Goal: Find contact information: Find contact information

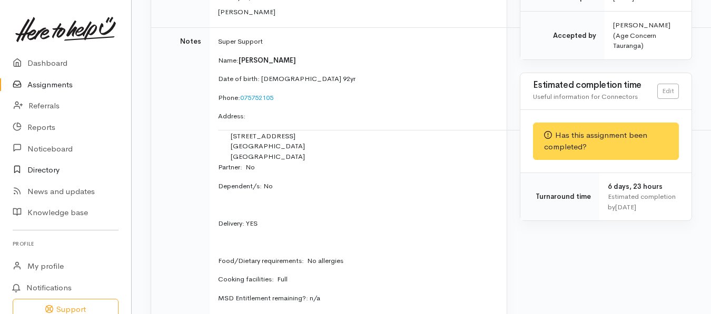
click at [51, 167] on link "Directory" at bounding box center [65, 171] width 131 height 22
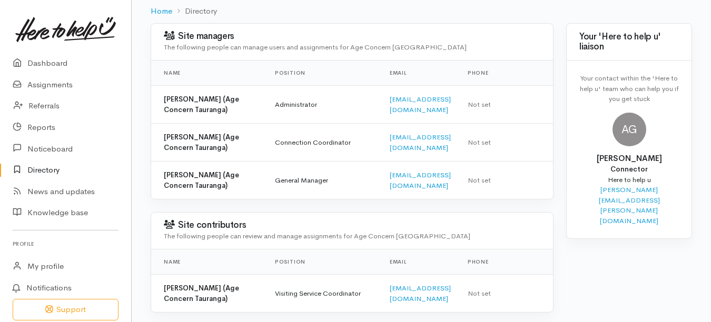
scroll to position [56, 0]
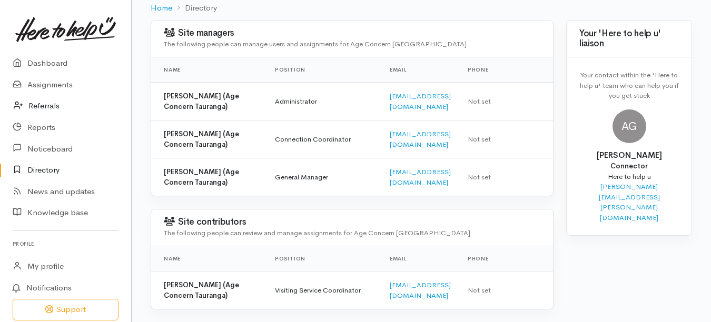
click at [50, 105] on link "Referrals" at bounding box center [65, 106] width 131 height 22
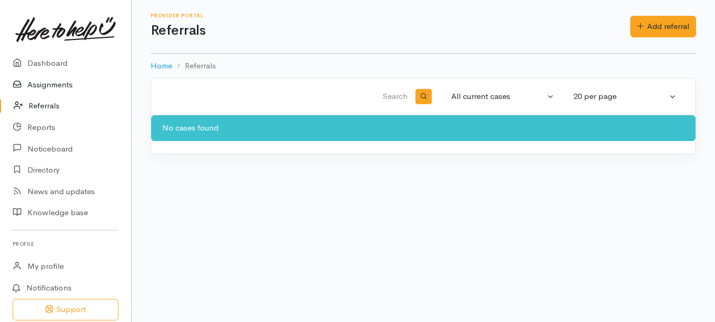
click at [63, 82] on link "Assignments" at bounding box center [65, 85] width 131 height 22
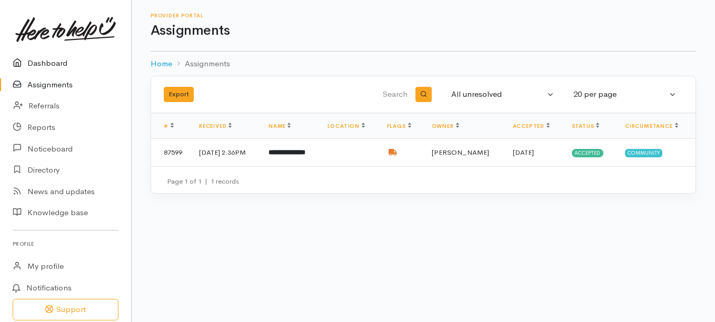
click at [58, 60] on link "Dashboard" at bounding box center [65, 64] width 131 height 22
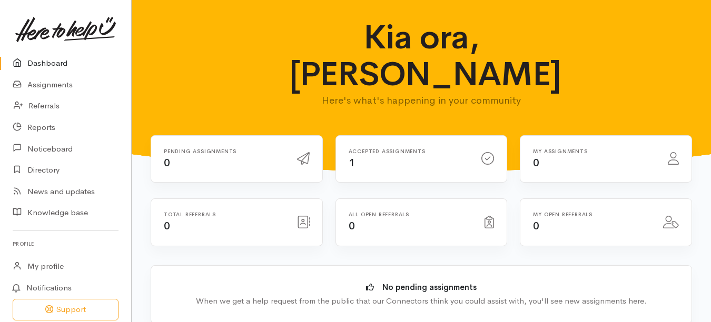
drag, startPoint x: 75, startPoint y: 0, endPoint x: 78, endPoint y: 10, distance: 10.3
click at [78, 10] on link at bounding box center [66, 29] width 106 height 46
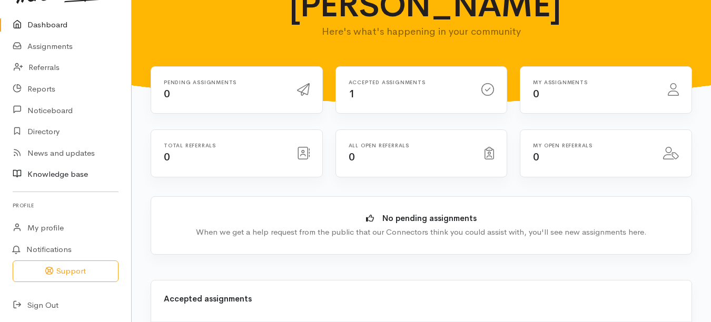
scroll to position [263, 0]
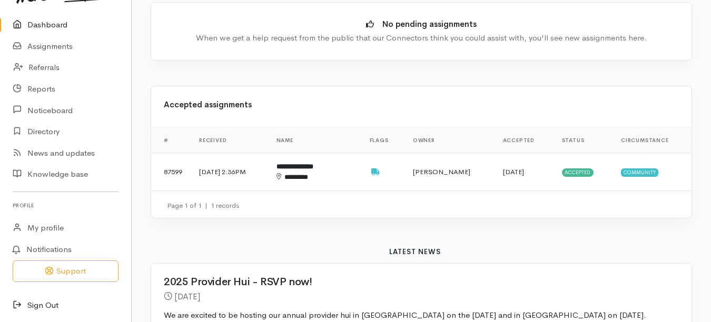
click at [48, 302] on link "Sign Out" at bounding box center [65, 306] width 131 height 22
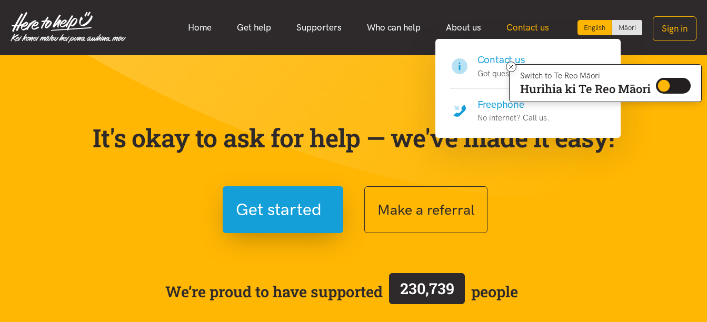
click at [533, 27] on link "Contact us" at bounding box center [528, 27] width 68 height 23
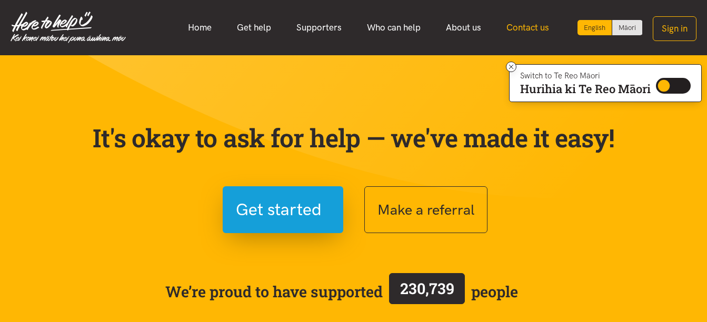
click at [518, 24] on link "Contact us" at bounding box center [528, 27] width 68 height 23
click at [508, 67] on icon at bounding box center [512, 67] width 8 height 8
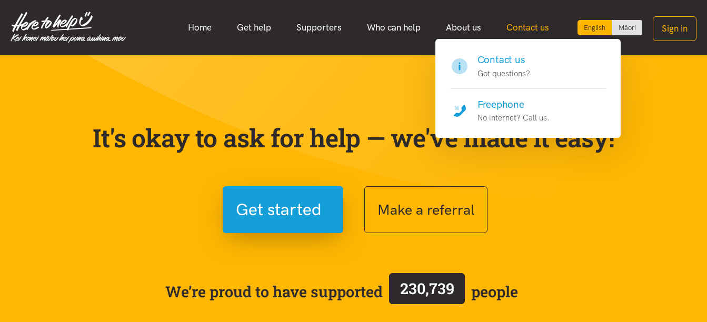
click at [515, 27] on link "Contact us" at bounding box center [528, 27] width 68 height 23
click at [511, 104] on h4 "Freephone" at bounding box center [514, 104] width 72 height 15
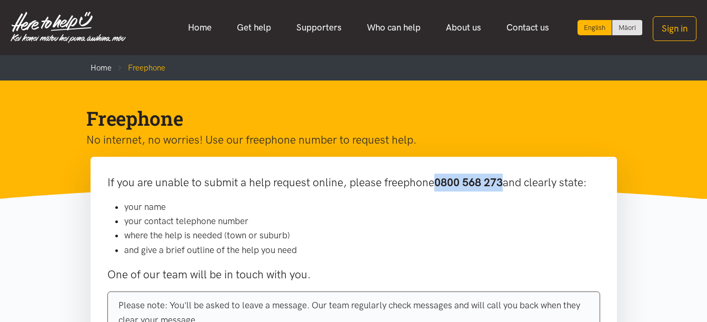
drag, startPoint x: 438, startPoint y: 184, endPoint x: 504, endPoint y: 179, distance: 66.0
click at [503, 179] on b "0800 568 273" at bounding box center [468, 182] width 68 height 13
drag, startPoint x: 504, startPoint y: 179, endPoint x: 479, endPoint y: 184, distance: 25.3
copy b "0800 568 273"
